Goal: Find specific page/section: Find specific page/section

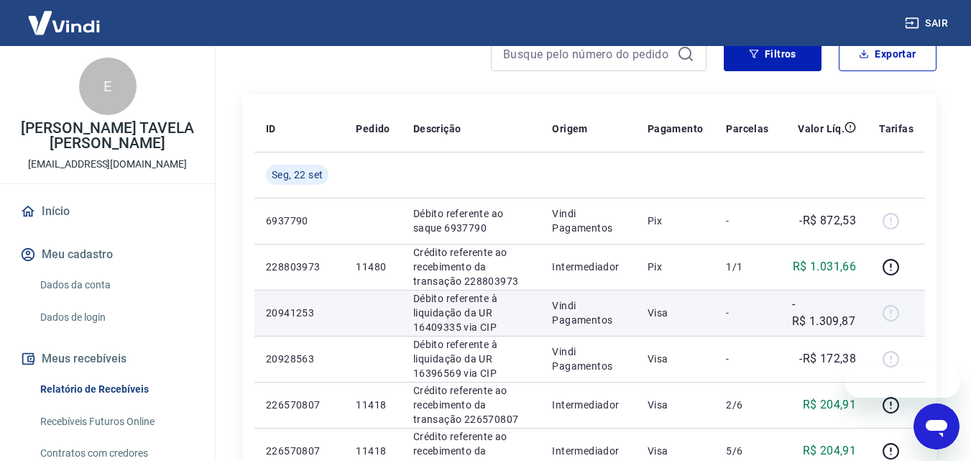
scroll to position [144, 0]
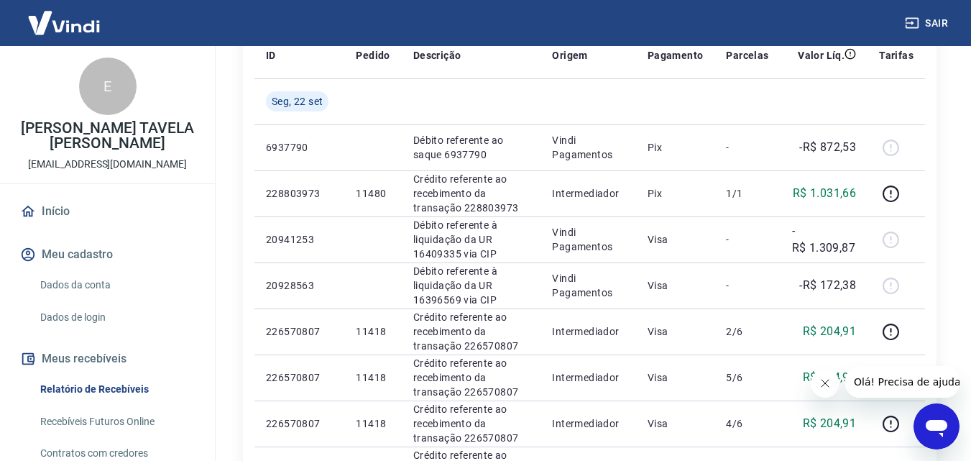
scroll to position [72, 0]
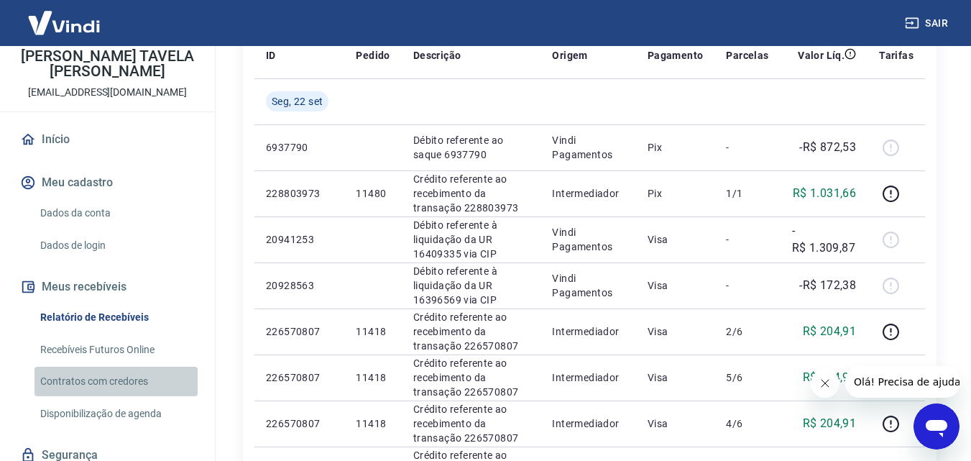
click at [132, 383] on link "Contratos com credores" at bounding box center [116, 381] width 163 height 29
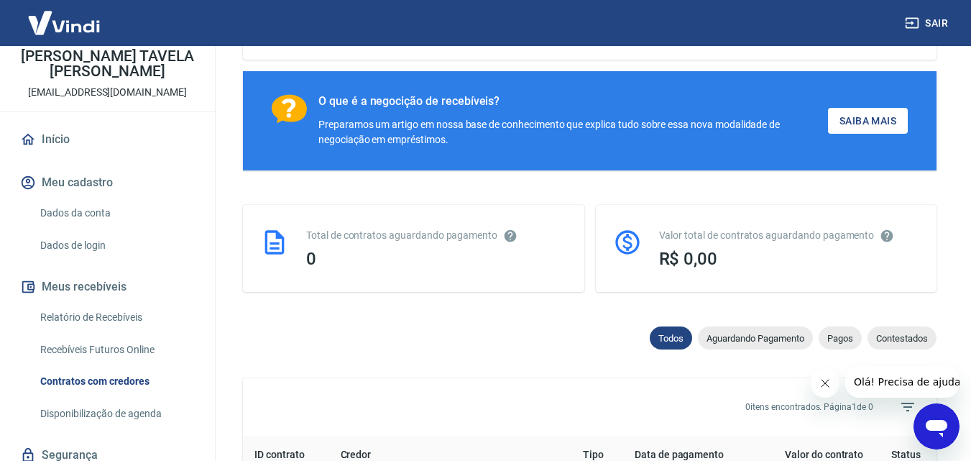
click at [122, 317] on link "Relatório de Recebíveis" at bounding box center [116, 317] width 163 height 29
